Goal: Transaction & Acquisition: Purchase product/service

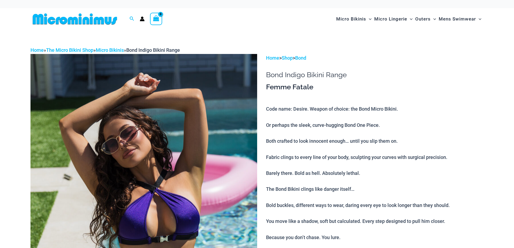
click at [101, 23] on img at bounding box center [74, 19] width 89 height 12
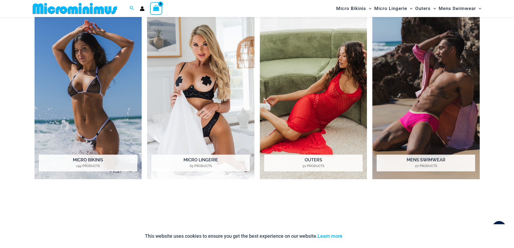
scroll to position [508, 0]
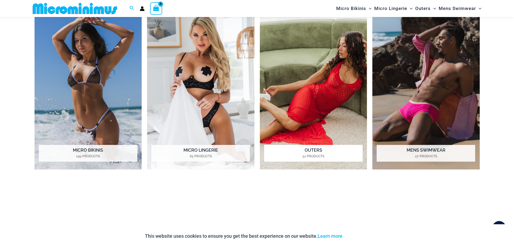
click at [310, 151] on h2 "Outers 51 Products" at bounding box center [313, 153] width 98 height 17
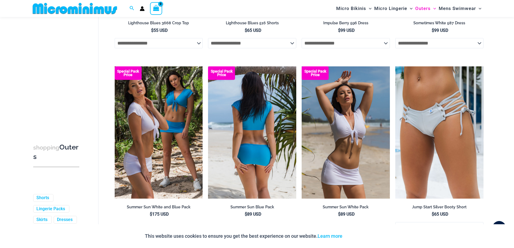
scroll to position [1455, 0]
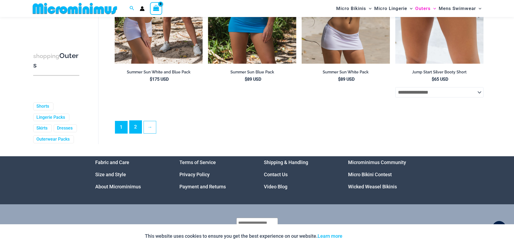
click at [137, 132] on link "2" at bounding box center [135, 126] width 12 height 13
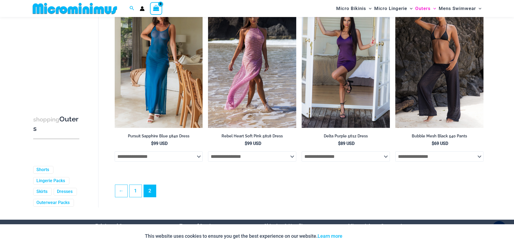
scroll to position [819, 0]
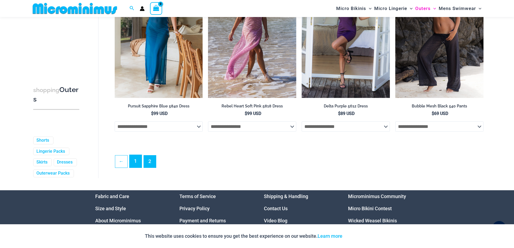
click at [135, 163] on link "1" at bounding box center [135, 161] width 12 height 13
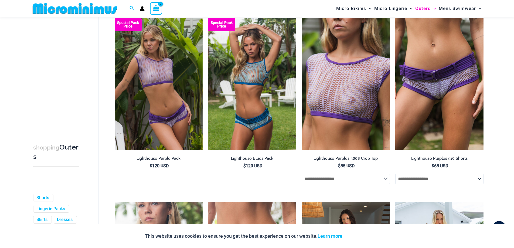
scroll to position [1228, 0]
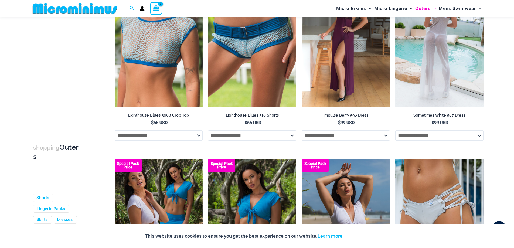
click at [438, 101] on img at bounding box center [439, 41] width 88 height 132
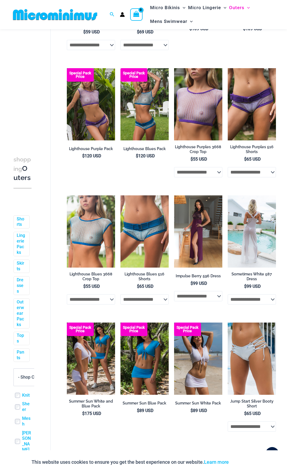
scroll to position [691, 0]
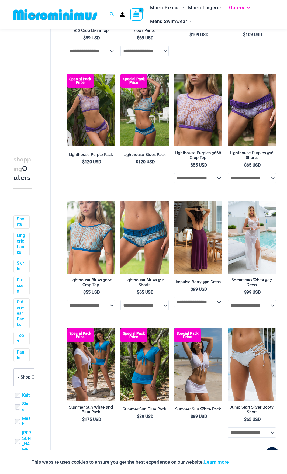
click at [198, 220] on img at bounding box center [198, 237] width 48 height 73
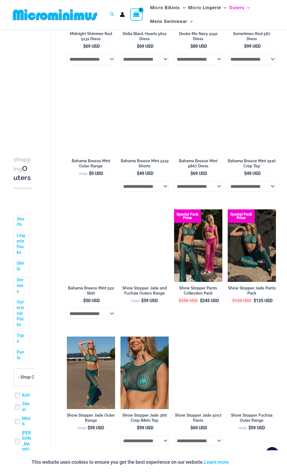
scroll to position [0, 0]
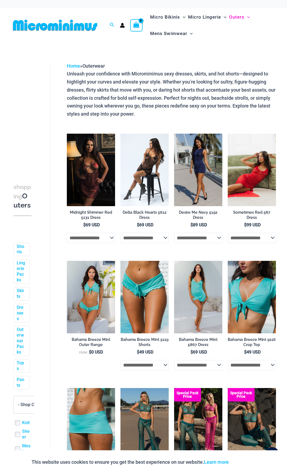
click at [240, 158] on img at bounding box center [252, 170] width 48 height 73
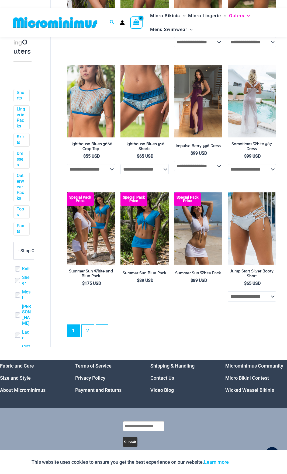
scroll to position [817, 0]
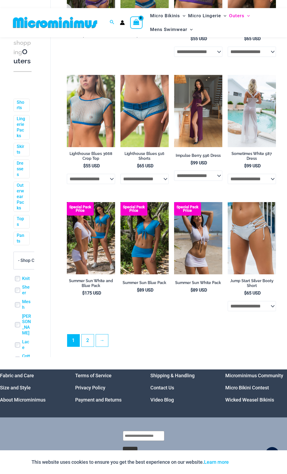
click at [243, 133] on img at bounding box center [252, 111] width 48 height 73
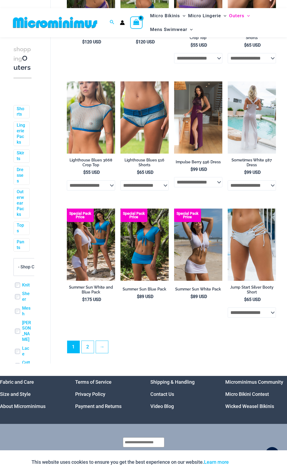
click at [254, 115] on img at bounding box center [252, 117] width 48 height 73
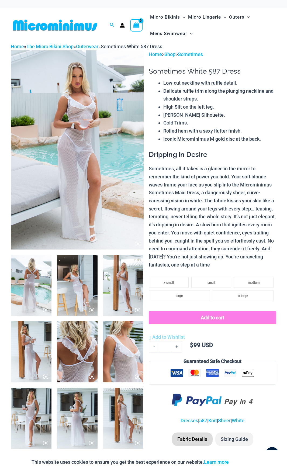
click at [111, 136] on img at bounding box center [77, 149] width 133 height 199
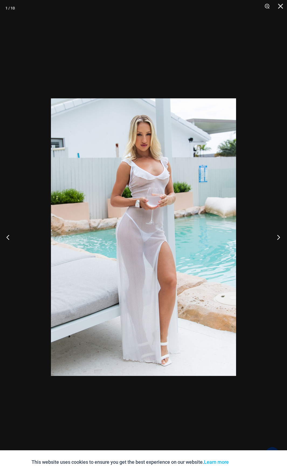
click at [278, 237] on button "Next" at bounding box center [277, 237] width 20 height 27
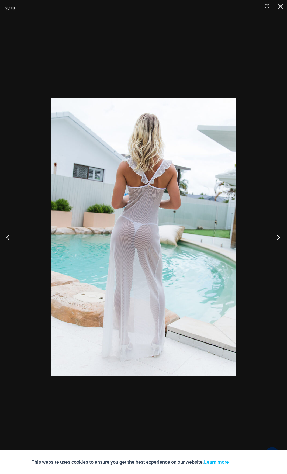
click at [278, 237] on button "Next" at bounding box center [277, 237] width 20 height 27
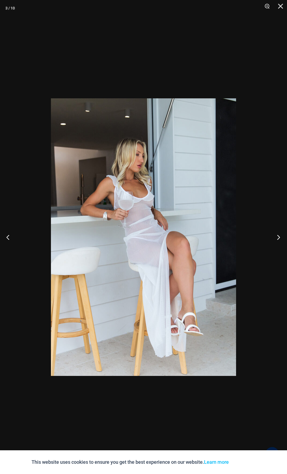
click at [278, 237] on button "Next" at bounding box center [277, 237] width 20 height 27
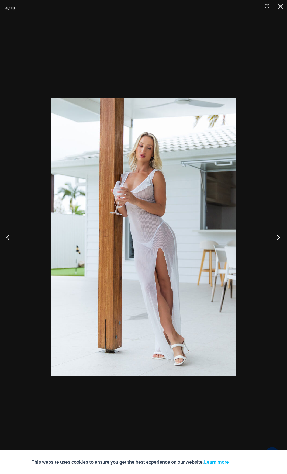
click at [278, 237] on button "Next" at bounding box center [277, 237] width 20 height 27
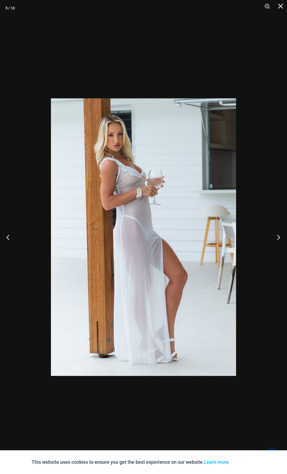
click at [278, 237] on button "Next" at bounding box center [277, 237] width 20 height 27
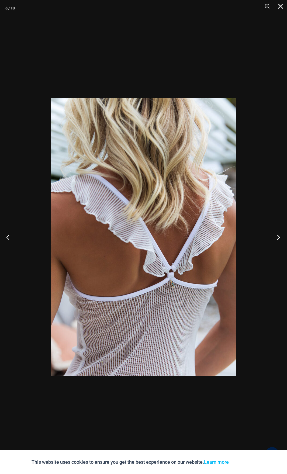
click at [278, 237] on button "Next" at bounding box center [277, 237] width 20 height 27
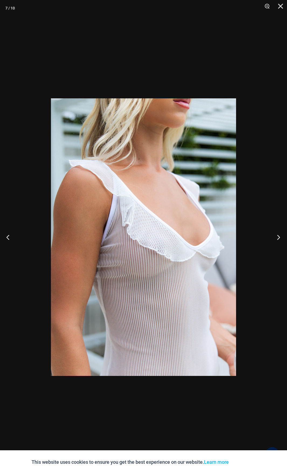
click at [278, 237] on button "Next" at bounding box center [277, 237] width 20 height 27
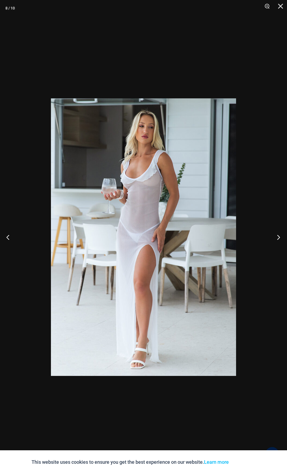
click at [278, 237] on button "Next" at bounding box center [277, 237] width 20 height 27
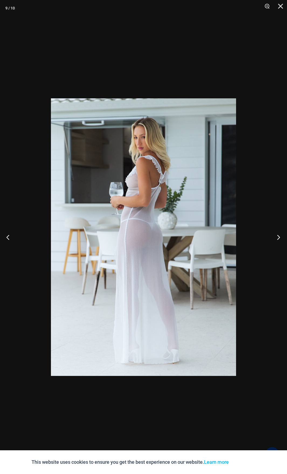
click at [278, 237] on button "Next" at bounding box center [277, 237] width 20 height 27
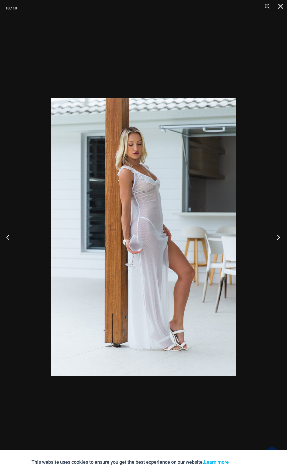
click at [278, 237] on button "Next" at bounding box center [277, 237] width 20 height 27
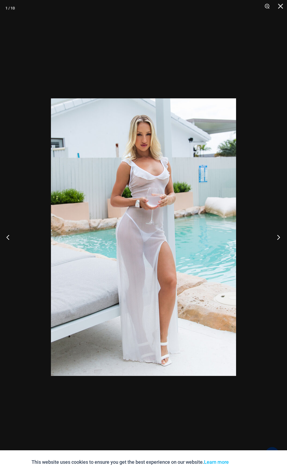
click at [278, 237] on button "Next" at bounding box center [277, 237] width 20 height 27
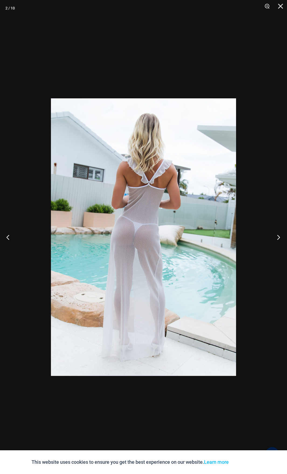
click at [278, 237] on button "Next" at bounding box center [277, 237] width 20 height 27
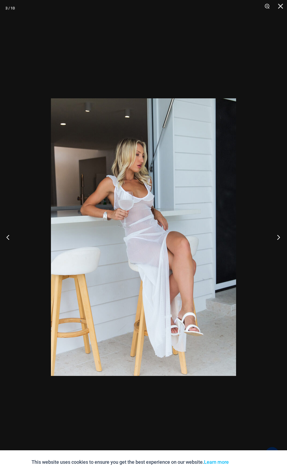
click at [278, 237] on button "Next" at bounding box center [277, 237] width 20 height 27
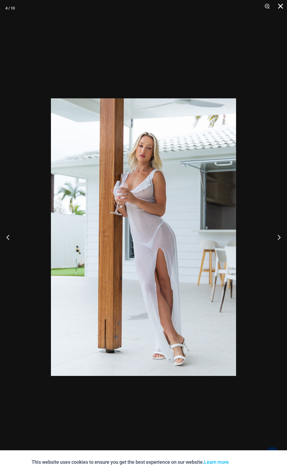
click at [277, 7] on button "Close" at bounding box center [278, 8] width 13 height 16
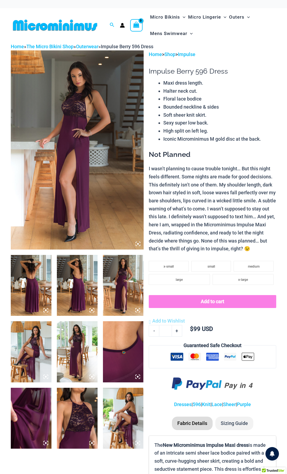
click at [90, 171] on img at bounding box center [77, 149] width 133 height 199
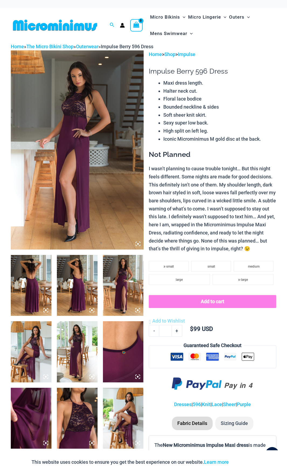
click at [136, 241] on img at bounding box center [77, 149] width 133 height 199
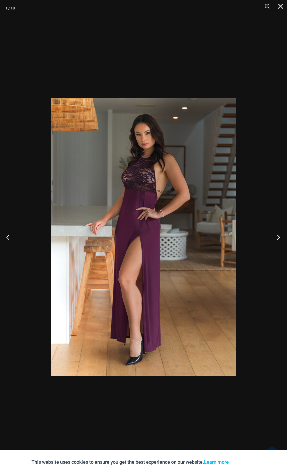
click at [273, 234] on button "Next" at bounding box center [277, 237] width 20 height 27
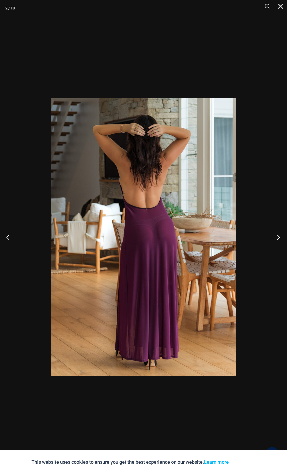
click at [273, 234] on button "Next" at bounding box center [277, 237] width 20 height 27
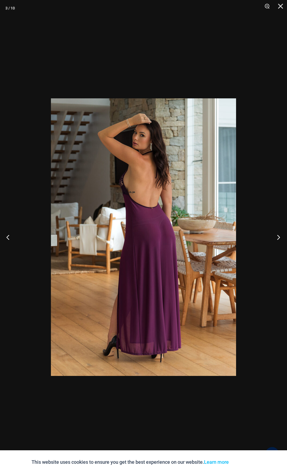
click at [273, 234] on button "Next" at bounding box center [277, 237] width 20 height 27
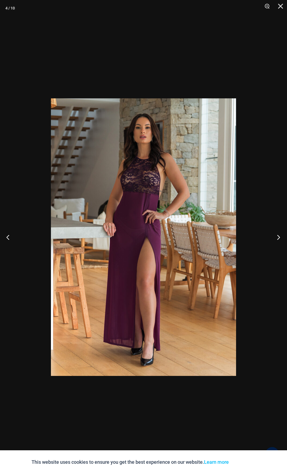
click at [273, 234] on button "Next" at bounding box center [277, 237] width 20 height 27
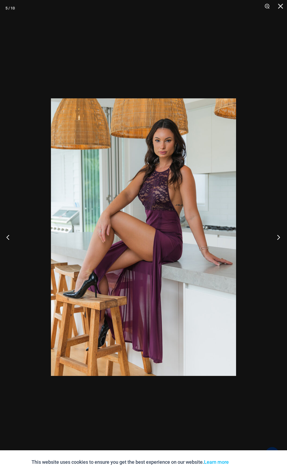
click at [273, 234] on button "Next" at bounding box center [277, 237] width 20 height 27
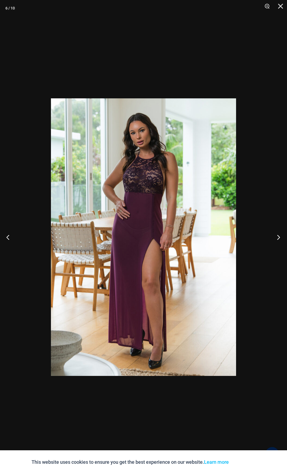
click at [273, 234] on button "Next" at bounding box center [277, 237] width 20 height 27
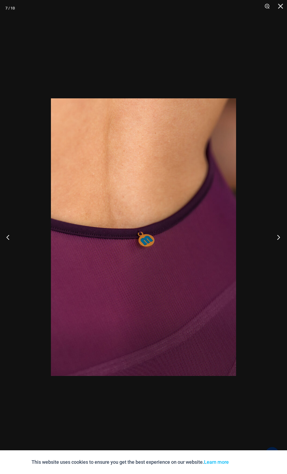
click at [273, 234] on button "Next" at bounding box center [277, 237] width 20 height 27
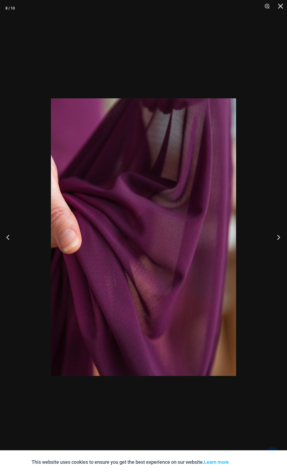
click at [273, 234] on button "Next" at bounding box center [277, 237] width 20 height 27
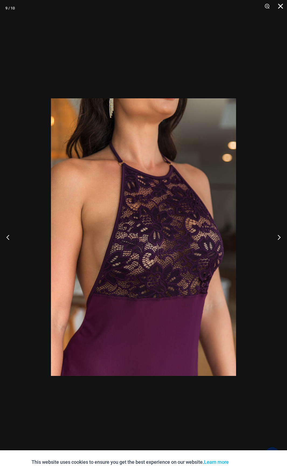
click at [277, 9] on button "Close" at bounding box center [278, 8] width 13 height 16
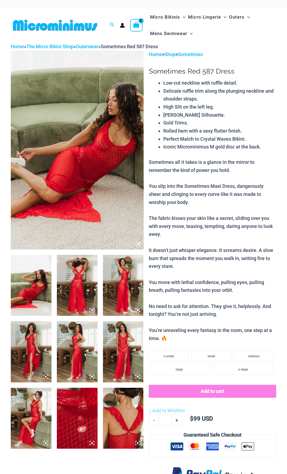
click at [109, 141] on img at bounding box center [77, 149] width 133 height 199
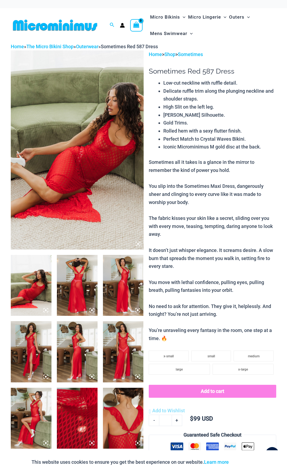
click at [101, 132] on img at bounding box center [77, 149] width 133 height 199
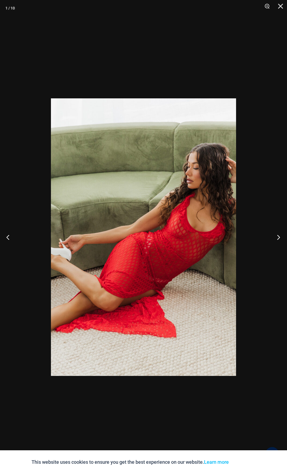
click at [274, 235] on button "Next" at bounding box center [277, 237] width 20 height 27
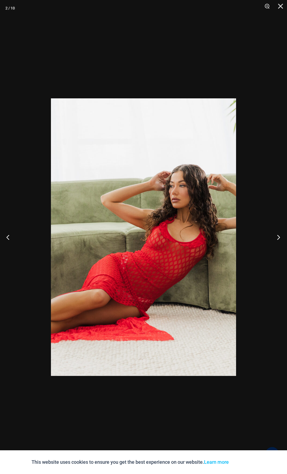
click at [274, 235] on button "Next" at bounding box center [277, 237] width 20 height 27
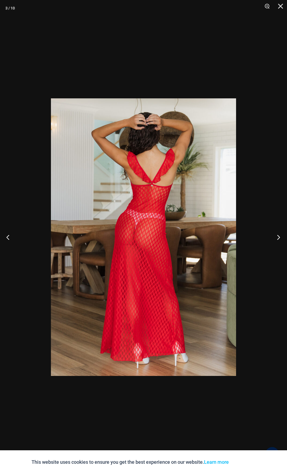
click at [274, 235] on button "Next" at bounding box center [277, 237] width 20 height 27
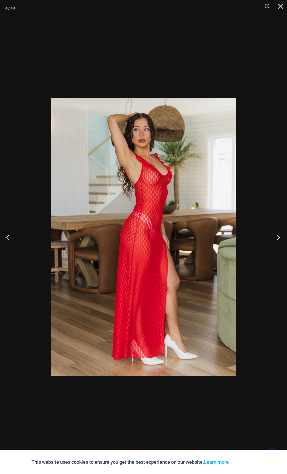
click at [274, 235] on button "Next" at bounding box center [277, 237] width 20 height 27
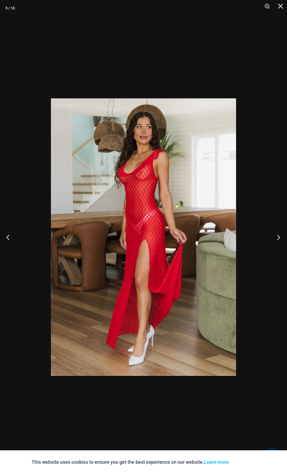
click at [274, 235] on button "Next" at bounding box center [277, 237] width 20 height 27
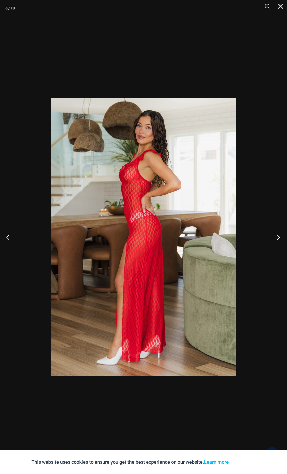
click at [274, 235] on button "Next" at bounding box center [277, 237] width 20 height 27
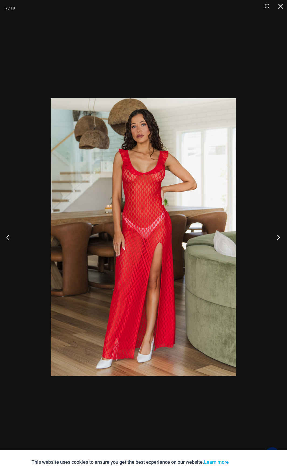
click at [274, 235] on button "Next" at bounding box center [277, 237] width 20 height 27
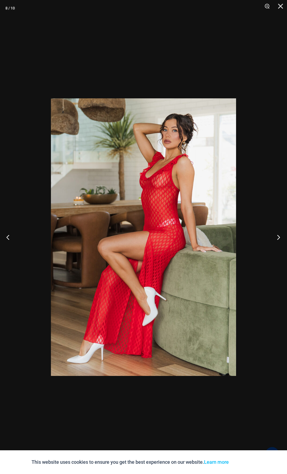
click at [274, 235] on button "Next" at bounding box center [277, 237] width 20 height 27
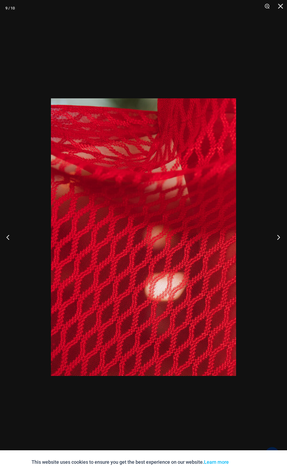
click at [274, 235] on button "Next" at bounding box center [277, 237] width 20 height 27
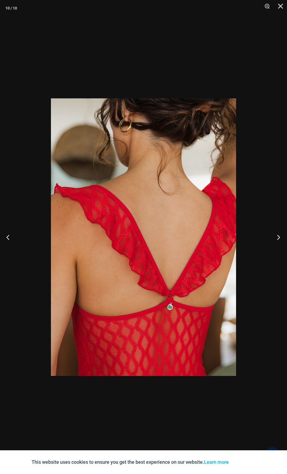
click at [274, 235] on button "Next" at bounding box center [277, 237] width 20 height 27
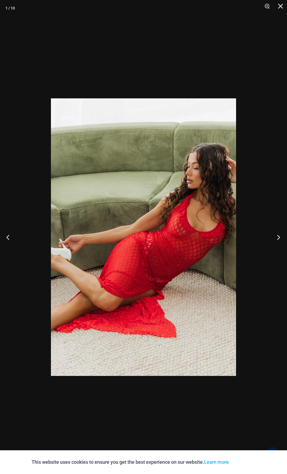
click at [274, 235] on button "Next" at bounding box center [277, 237] width 20 height 27
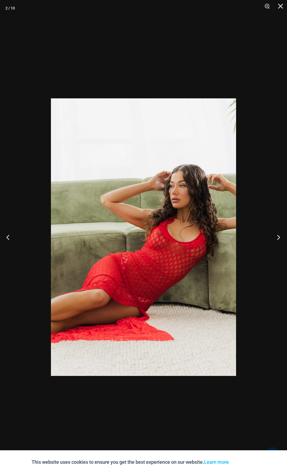
click at [274, 235] on button "Next" at bounding box center [277, 237] width 20 height 27
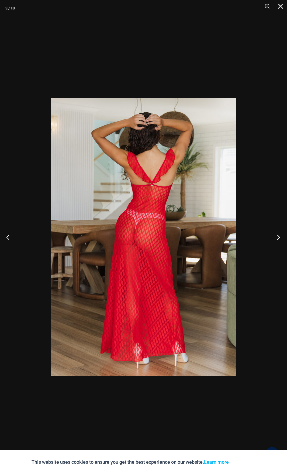
click at [274, 235] on button "Next" at bounding box center [277, 237] width 20 height 27
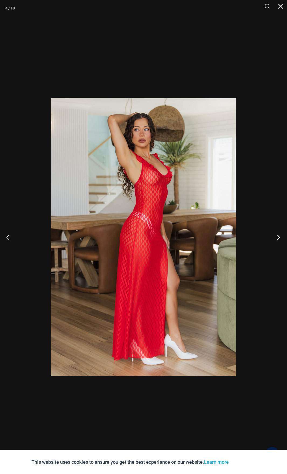
click at [274, 235] on button "Next" at bounding box center [277, 237] width 20 height 27
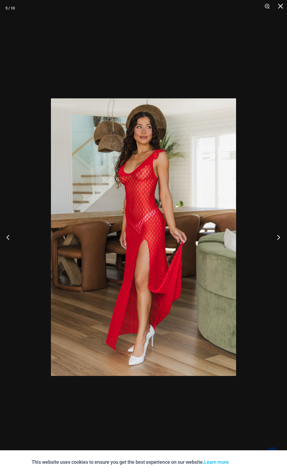
click at [274, 235] on button "Next" at bounding box center [277, 237] width 20 height 27
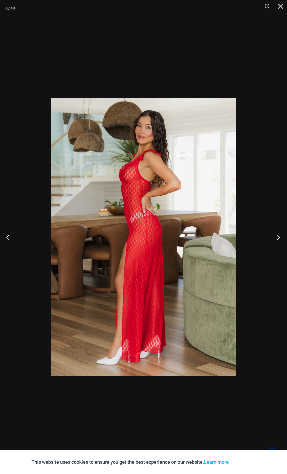
click at [274, 235] on button "Next" at bounding box center [277, 237] width 20 height 27
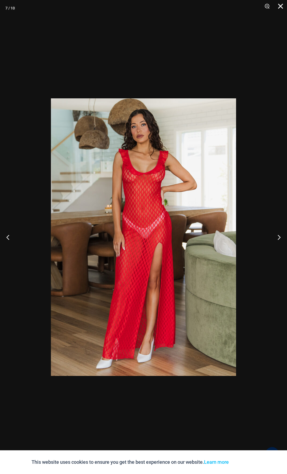
click at [277, 7] on button "Close" at bounding box center [278, 8] width 13 height 16
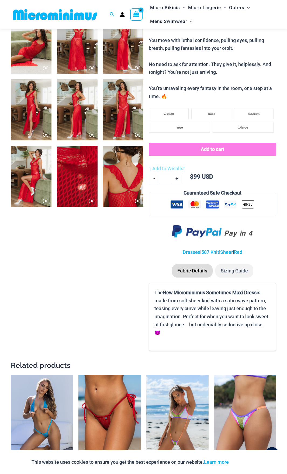
scroll to position [237, 0]
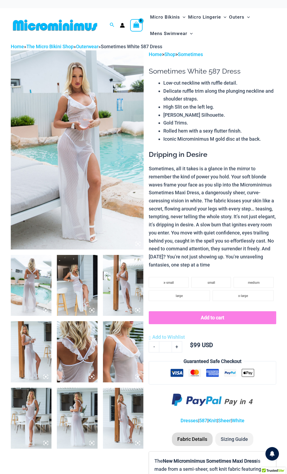
click at [80, 143] on img at bounding box center [77, 149] width 133 height 199
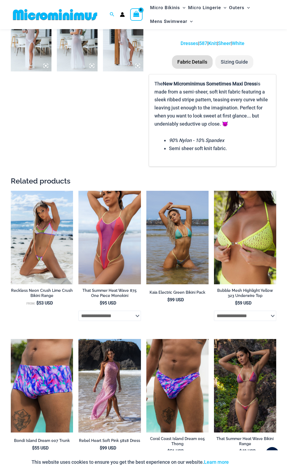
scroll to position [588, 0]
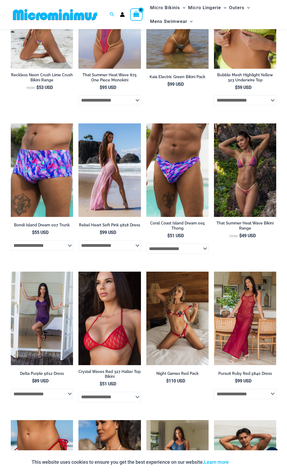
click at [114, 181] on img at bounding box center [109, 170] width 62 height 94
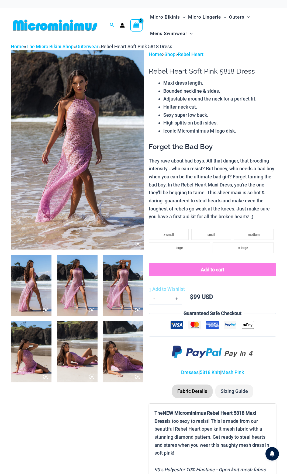
click at [100, 154] on img at bounding box center [77, 149] width 133 height 199
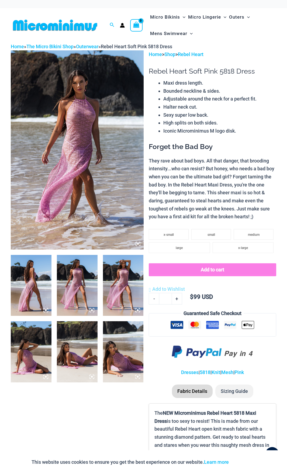
click at [91, 137] on img at bounding box center [77, 149] width 133 height 199
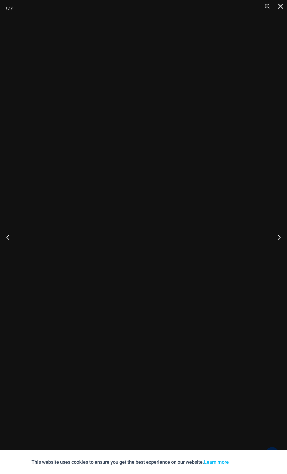
click at [51, 98] on div at bounding box center [51, 98] width 0 height 0
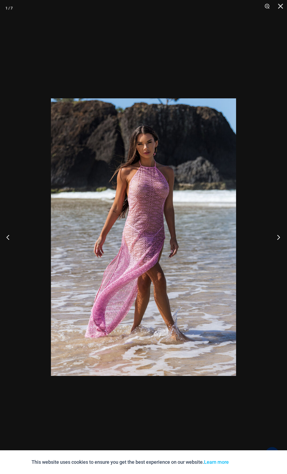
click at [274, 232] on button "Next" at bounding box center [277, 237] width 20 height 27
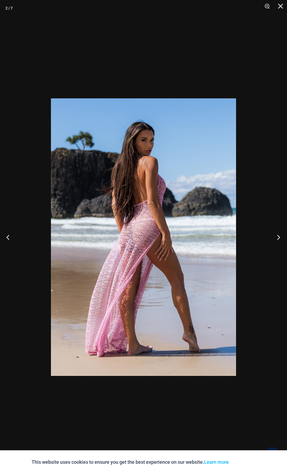
click at [274, 232] on button "Next" at bounding box center [277, 237] width 20 height 27
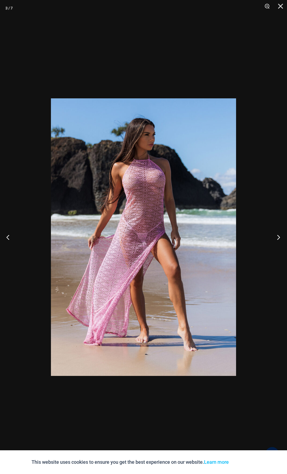
click at [274, 232] on button "Next" at bounding box center [277, 237] width 20 height 27
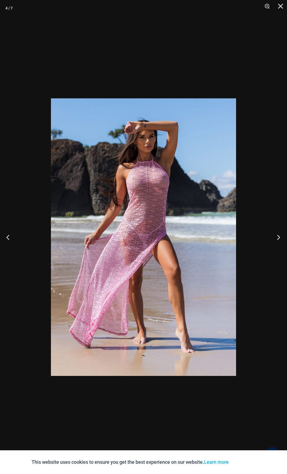
click at [274, 232] on button "Next" at bounding box center [277, 237] width 20 height 27
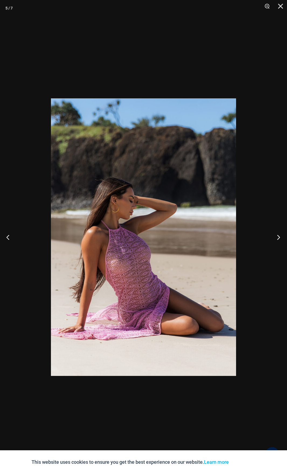
click at [274, 232] on button "Next" at bounding box center [277, 237] width 20 height 27
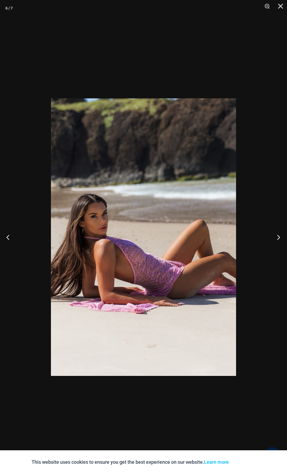
click at [274, 232] on button "Next" at bounding box center [277, 237] width 20 height 27
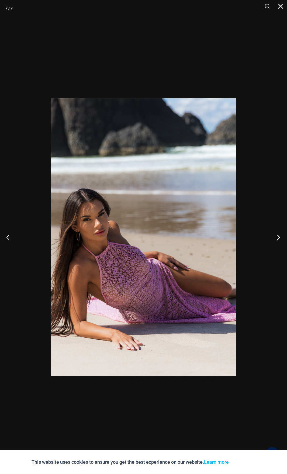
click at [274, 232] on button "Next" at bounding box center [277, 237] width 20 height 27
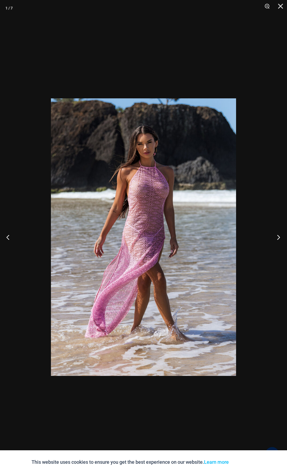
click at [274, 232] on button "Next" at bounding box center [277, 237] width 20 height 27
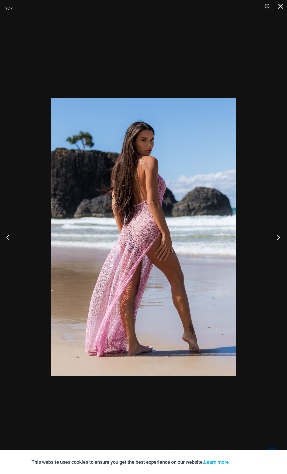
click at [274, 232] on button "Next" at bounding box center [277, 237] width 20 height 27
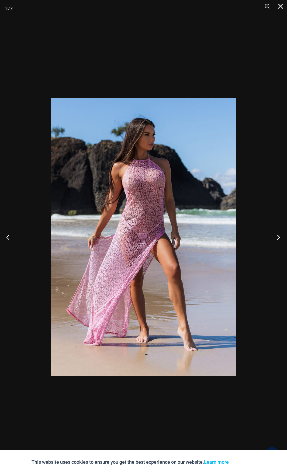
click at [274, 232] on button "Next" at bounding box center [277, 237] width 20 height 27
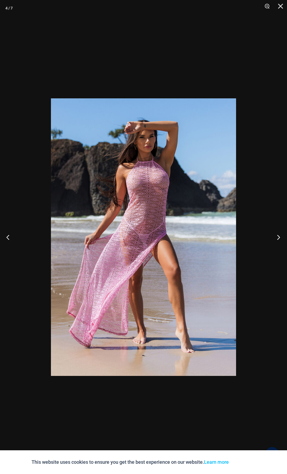
click at [274, 232] on button "Next" at bounding box center [277, 237] width 20 height 27
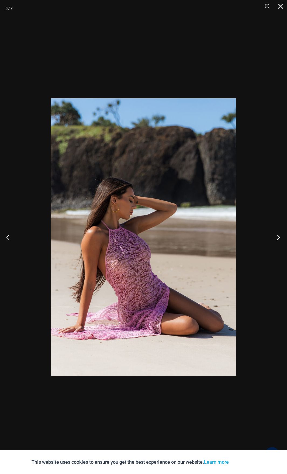
click at [274, 232] on button "Next" at bounding box center [277, 237] width 20 height 27
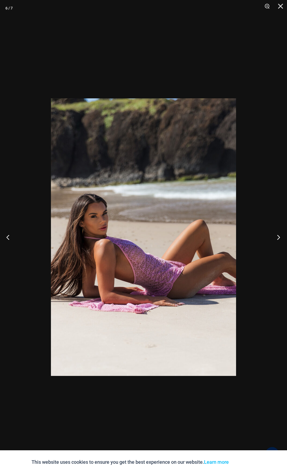
click at [274, 232] on button "Next" at bounding box center [277, 237] width 20 height 27
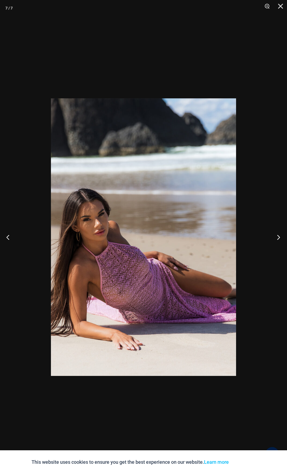
click at [274, 232] on button "Next" at bounding box center [277, 237] width 20 height 27
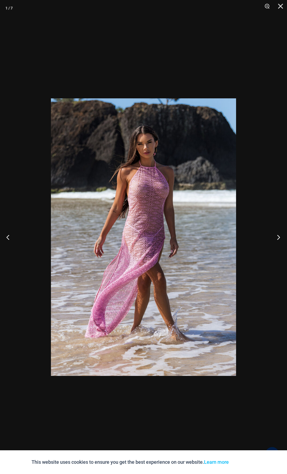
click at [274, 232] on button "Next" at bounding box center [277, 237] width 20 height 27
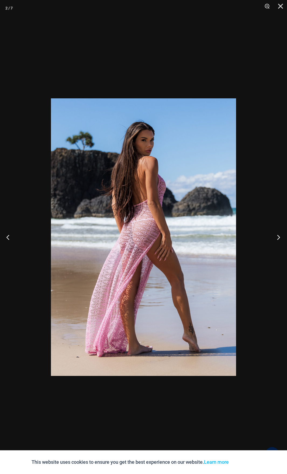
click at [274, 232] on button "Next" at bounding box center [277, 237] width 20 height 27
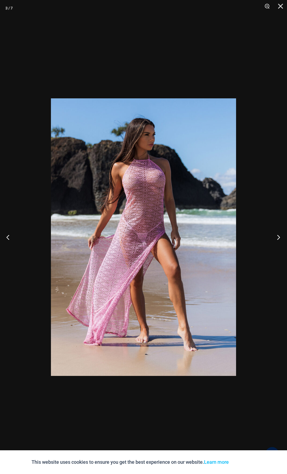
click at [274, 232] on button "Next" at bounding box center [277, 237] width 20 height 27
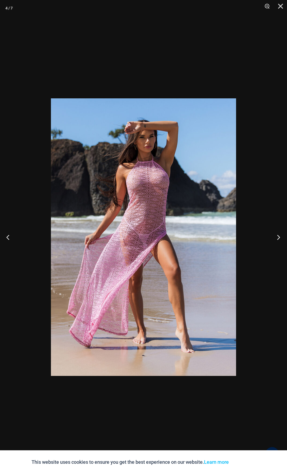
click at [274, 232] on button "Next" at bounding box center [277, 237] width 20 height 27
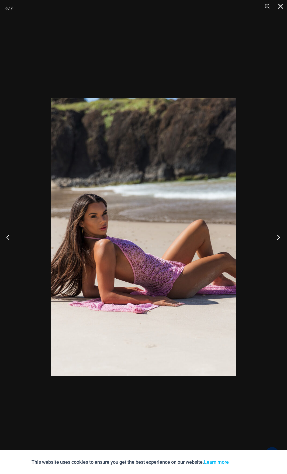
click at [274, 232] on button "Next" at bounding box center [277, 237] width 20 height 27
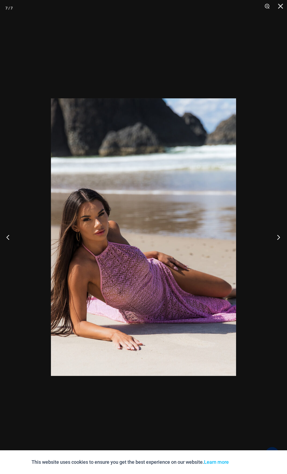
click at [274, 232] on button "Next" at bounding box center [277, 237] width 20 height 27
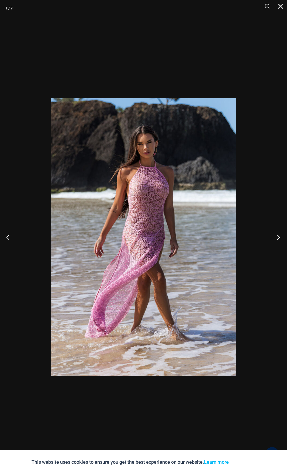
click at [274, 232] on button "Next" at bounding box center [277, 237] width 20 height 27
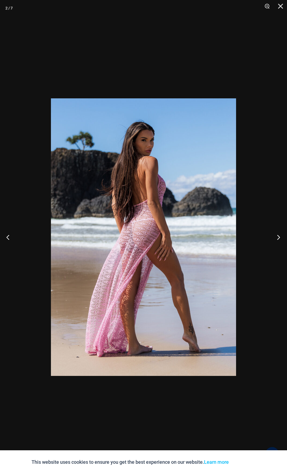
click at [274, 232] on button "Next" at bounding box center [277, 237] width 20 height 27
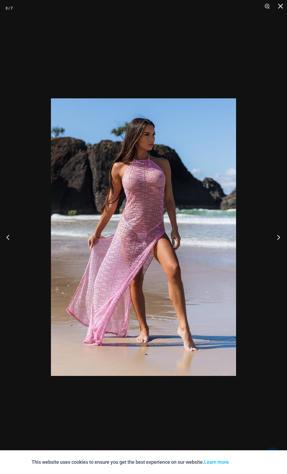
click at [274, 232] on button "Next" at bounding box center [277, 237] width 20 height 27
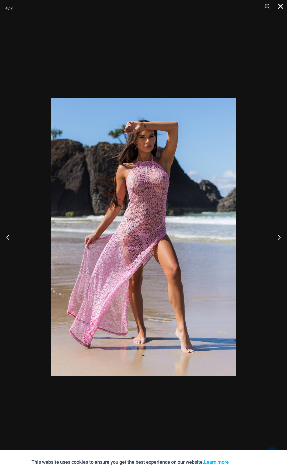
click at [281, 7] on button "Close" at bounding box center [278, 8] width 13 height 16
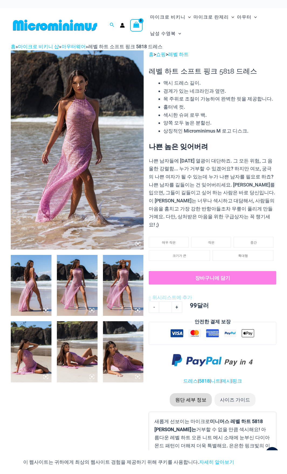
click at [99, 174] on img at bounding box center [77, 149] width 133 height 199
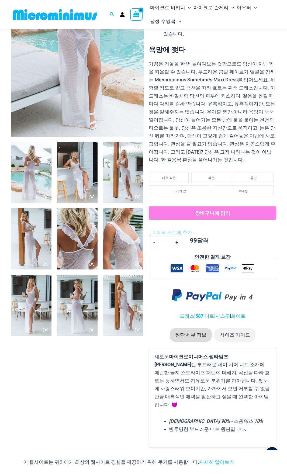
scroll to position [49, 0]
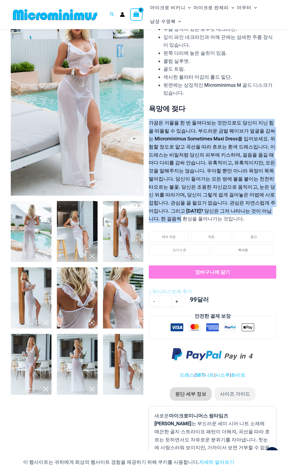
drag, startPoint x: 150, startPoint y: 120, endPoint x: 237, endPoint y: 214, distance: 127.8
click at [237, 214] on p "가끔은 거울을 한 번 들여다보는 것만으로도 당신이 지닌 힘을 떠올릴 수 있습니다. 부드러운 금발 웨이브가 얼굴을 감싸는 Microminimus…" at bounding box center [212, 171] width 127 height 104
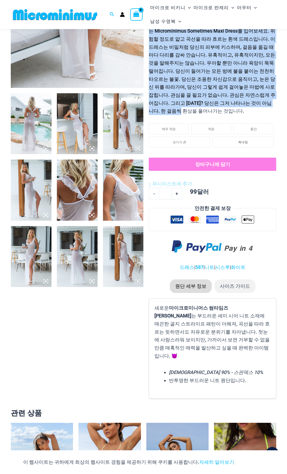
scroll to position [0, 0]
